Goal: Information Seeking & Learning: Learn about a topic

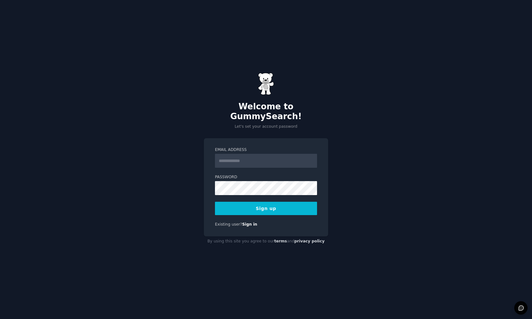
click at [241, 156] on input "Email Address" at bounding box center [266, 161] width 102 height 14
type input "**********"
click at [0, 318] on com-1password-button at bounding box center [0, 319] width 0 height 0
click at [275, 203] on button "Sign up" at bounding box center [266, 207] width 102 height 13
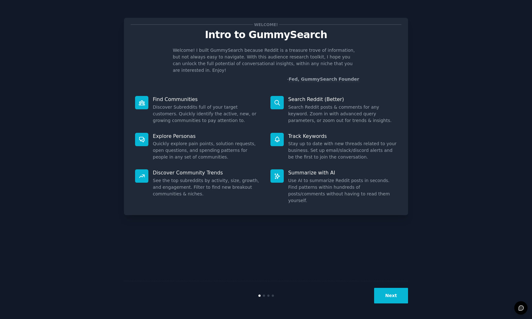
click at [386, 294] on button "Next" at bounding box center [391, 295] width 34 height 16
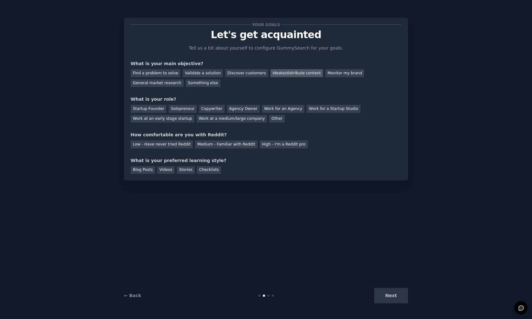
click at [290, 70] on div "Ideate/distribute content" at bounding box center [297, 73] width 53 height 8
click at [239, 75] on div "Discover customers" at bounding box center [246, 73] width 43 height 8
click at [284, 74] on div "Ideate/distribute content" at bounding box center [297, 73] width 53 height 8
click at [175, 121] on div "Work at an early stage startup" at bounding box center [163, 119] width 64 height 8
click at [168, 148] on div "Your goals Let's get acquainted Tell us a bit about yourself to configure Gummy…" at bounding box center [266, 98] width 271 height 149
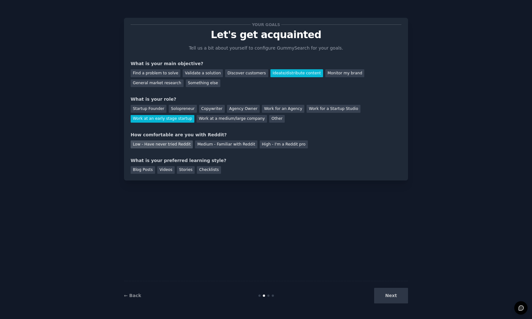
click at [167, 147] on div "Low - Have never tried Reddit" at bounding box center [162, 144] width 62 height 8
click at [208, 146] on div "Medium - Familiar with Reddit" at bounding box center [226, 144] width 62 height 8
click at [235, 167] on div "Blog Posts Videos Stories Checklists" at bounding box center [266, 169] width 271 height 10
click at [389, 295] on div "Next" at bounding box center [360, 295] width 95 height 16
click at [145, 170] on div "Blog Posts" at bounding box center [143, 170] width 24 height 8
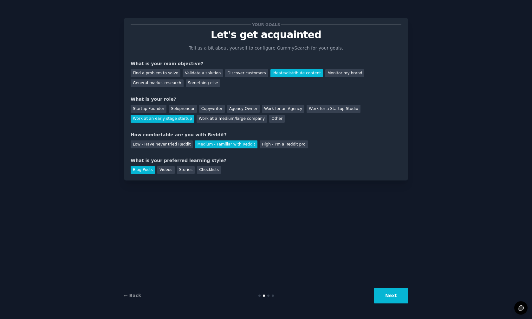
click at [396, 295] on button "Next" at bounding box center [391, 295] width 34 height 16
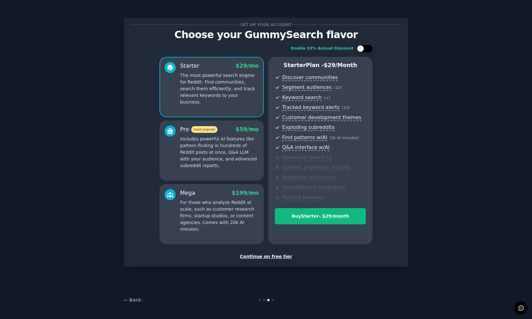
click at [363, 49] on div at bounding box center [360, 48] width 7 height 7
click at [365, 49] on div at bounding box center [365, 49] width 16 height 8
checkbox input "false"
click at [272, 255] on div "Continue on free tier" at bounding box center [266, 256] width 271 height 7
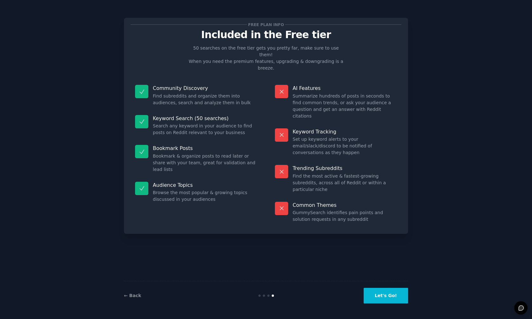
click at [388, 297] on button "Let's Go!" at bounding box center [386, 295] width 44 height 16
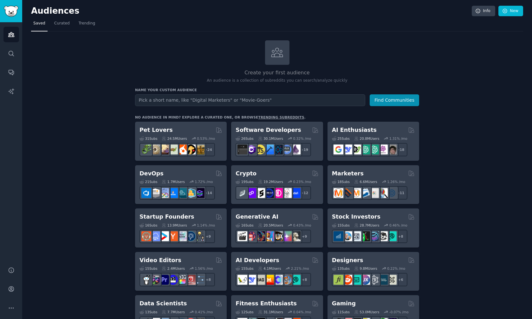
click at [188, 98] on input "text" at bounding box center [250, 100] width 230 height 12
type input "payroll compliance"
click at [403, 100] on button "Find Communities" at bounding box center [394, 100] width 49 height 12
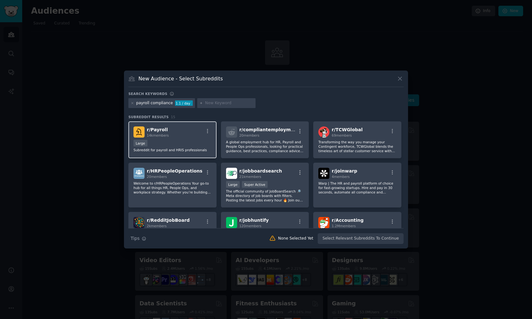
click at [181, 146] on div "Large" at bounding box center [173, 144] width 78 height 8
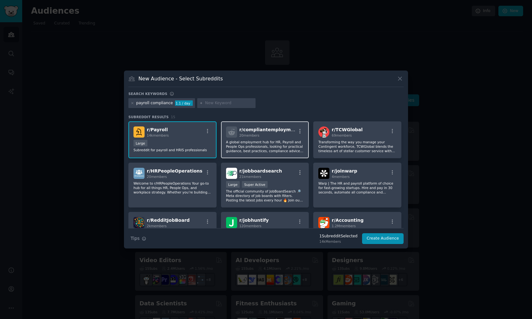
click at [282, 152] on p "A global employment hub for HR, Payroll and People Ops professionals, looking f…" at bounding box center [265, 146] width 78 height 13
click at [205, 103] on input "text" at bounding box center [229, 103] width 48 height 6
click at [220, 102] on input "text" at bounding box center [229, 103] width 48 height 6
type input "payroll taxes"
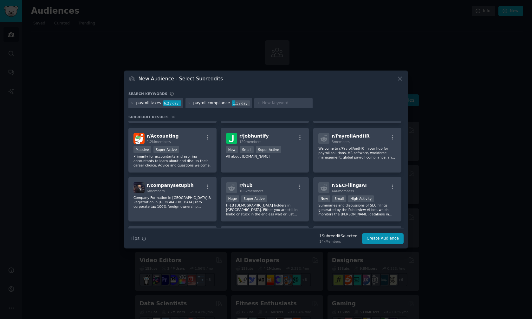
scroll to position [230, 0]
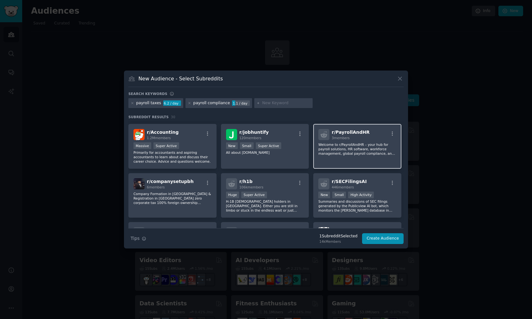
click at [334, 161] on div "r/ PayrollAndHR 3 members Welcome to r/PayrollAndHR – your hub for payroll solu…" at bounding box center [357, 146] width 88 height 45
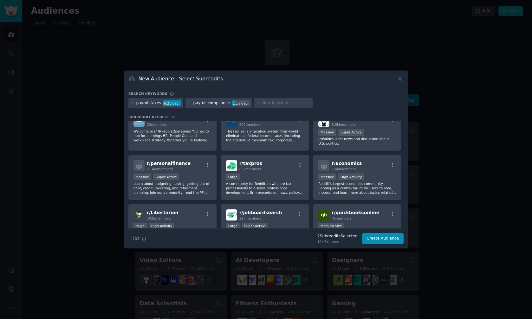
scroll to position [0, 0]
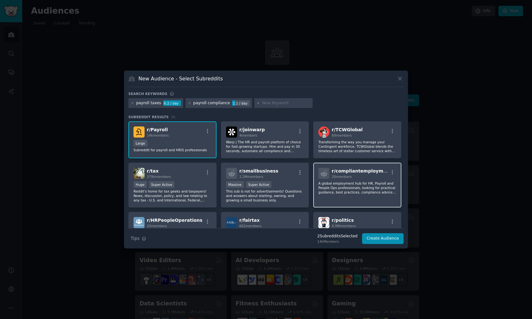
click at [353, 195] on div "r/ compliantemployment 20 members A global employment hub for HR, Payroll and P…" at bounding box center [357, 184] width 88 height 45
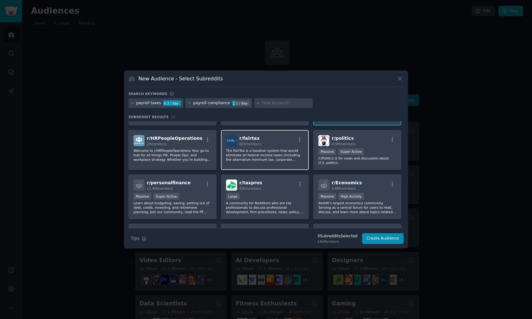
scroll to position [83, 0]
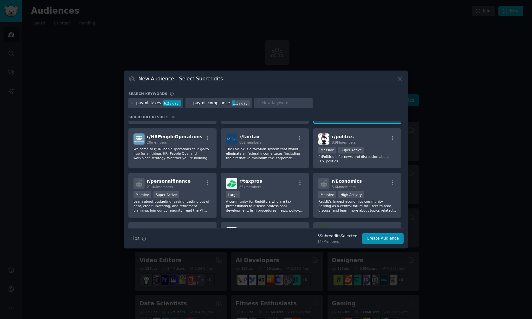
click at [262, 102] on input "text" at bounding box center [286, 103] width 48 height 6
type input "onboarding compliance"
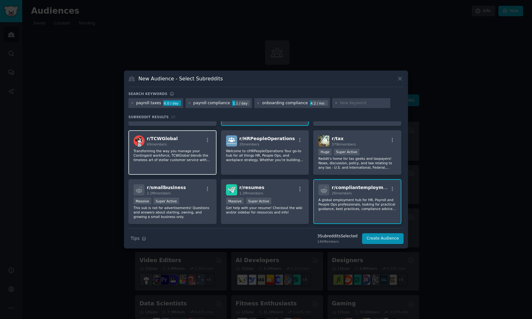
scroll to position [46, 0]
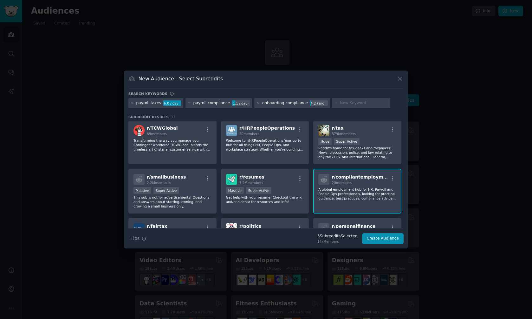
click at [354, 103] on input "text" at bounding box center [364, 103] width 48 height 6
type input "withholding forms"
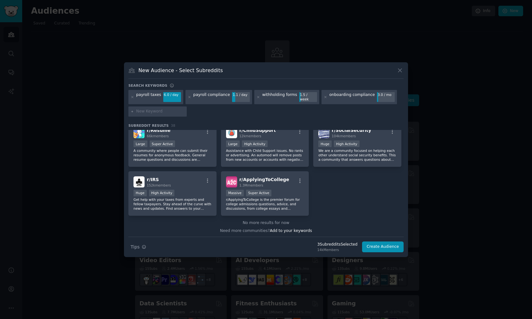
scroll to position [547, 0]
click at [390, 247] on button "Create Audience" at bounding box center [383, 246] width 42 height 11
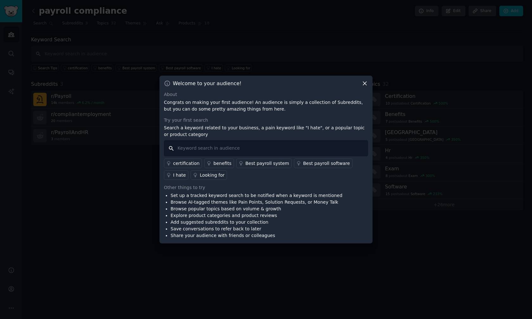
click at [209, 148] on input "text" at bounding box center [266, 148] width 204 height 16
type input "tax rate"
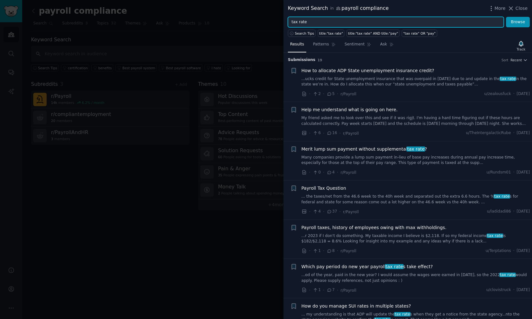
click at [397, 22] on input "tax rate" at bounding box center [396, 22] width 216 height 11
type input "taxes"
click at [506, 17] on button "Browse" at bounding box center [518, 22] width 24 height 11
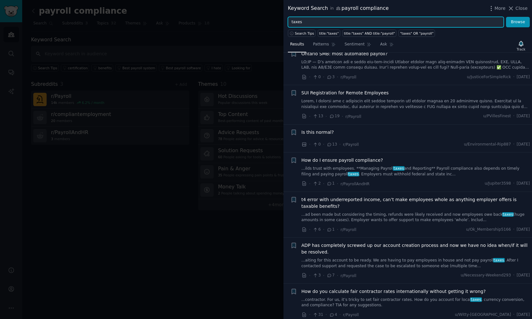
scroll to position [262, 0]
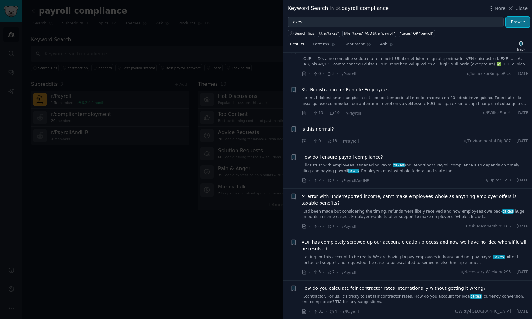
click at [518, 26] on button "Browse" at bounding box center [518, 22] width 24 height 11
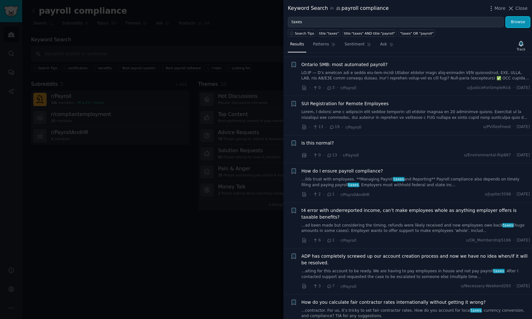
scroll to position [278, 0]
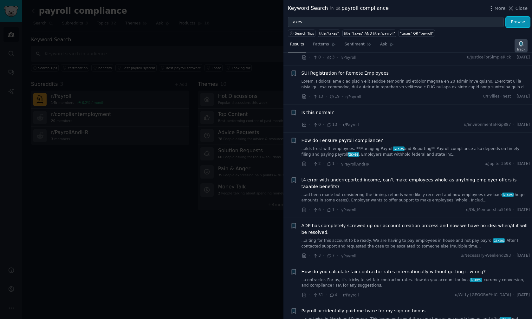
click at [520, 46] on icon "button" at bounding box center [521, 43] width 7 height 7
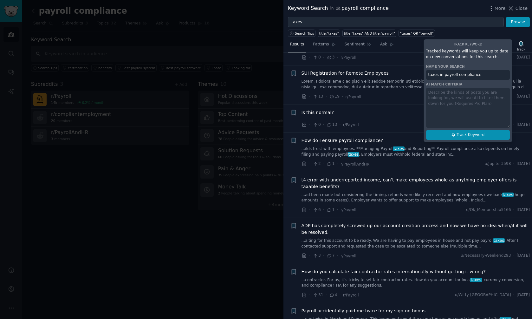
click at [466, 136] on span "Track Keyword" at bounding box center [471, 135] width 28 height 6
type input "taxes in payroll compliance"
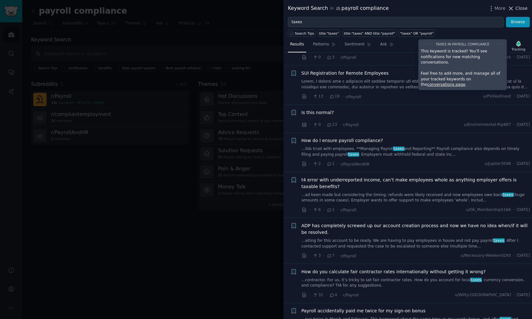
click at [523, 8] on span "Close" at bounding box center [522, 8] width 12 height 7
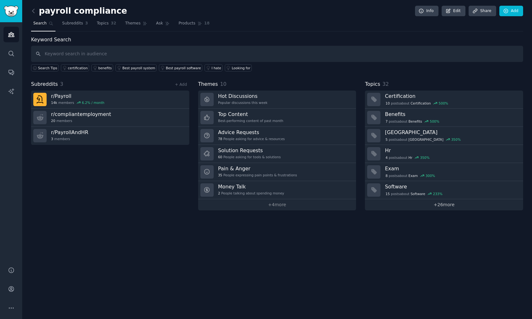
click at [435, 206] on link "+ 26 more" at bounding box center [444, 204] width 158 height 11
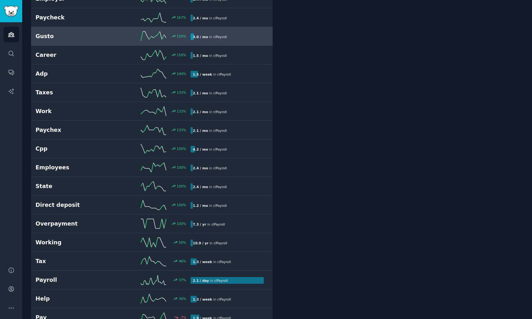
scroll to position [356, 0]
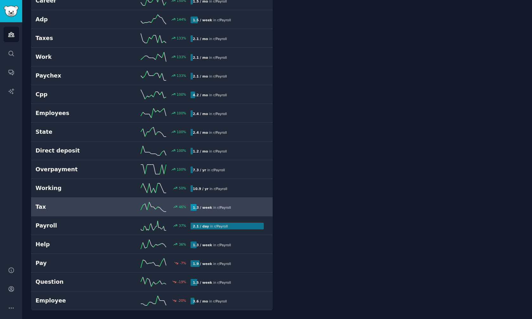
click at [105, 208] on h2 "Tax" at bounding box center [75, 207] width 78 height 8
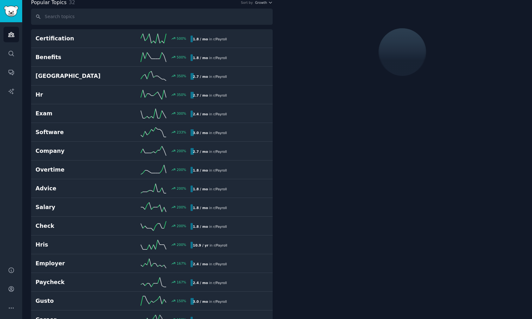
scroll to position [36, 0]
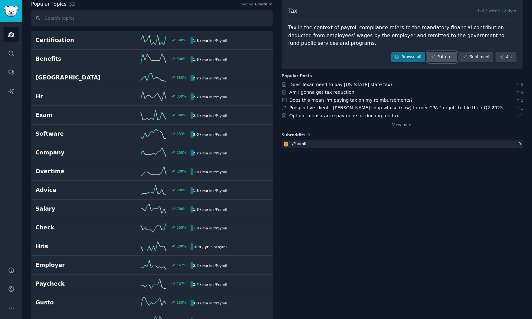
click at [441, 57] on link "Patterns" at bounding box center [442, 57] width 30 height 11
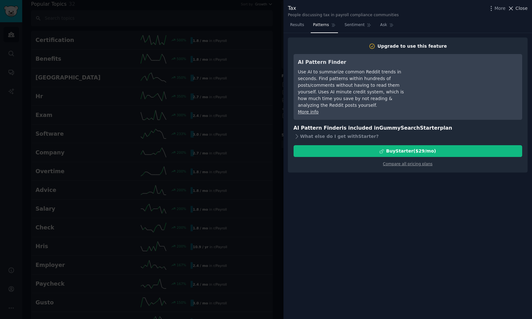
click at [520, 10] on span "Close" at bounding box center [522, 8] width 12 height 7
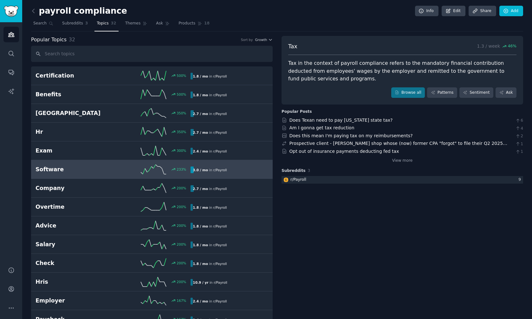
click at [79, 169] on h2 "Software" at bounding box center [75, 169] width 78 height 8
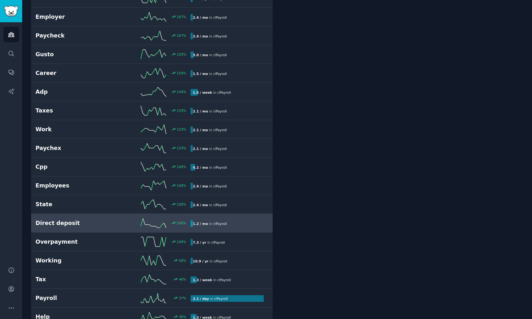
scroll to position [230, 0]
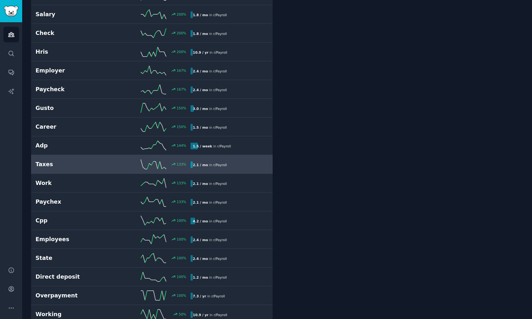
click at [75, 167] on h2 "Taxes" at bounding box center [75, 164] width 78 height 8
